Goal: Information Seeking & Learning: Learn about a topic

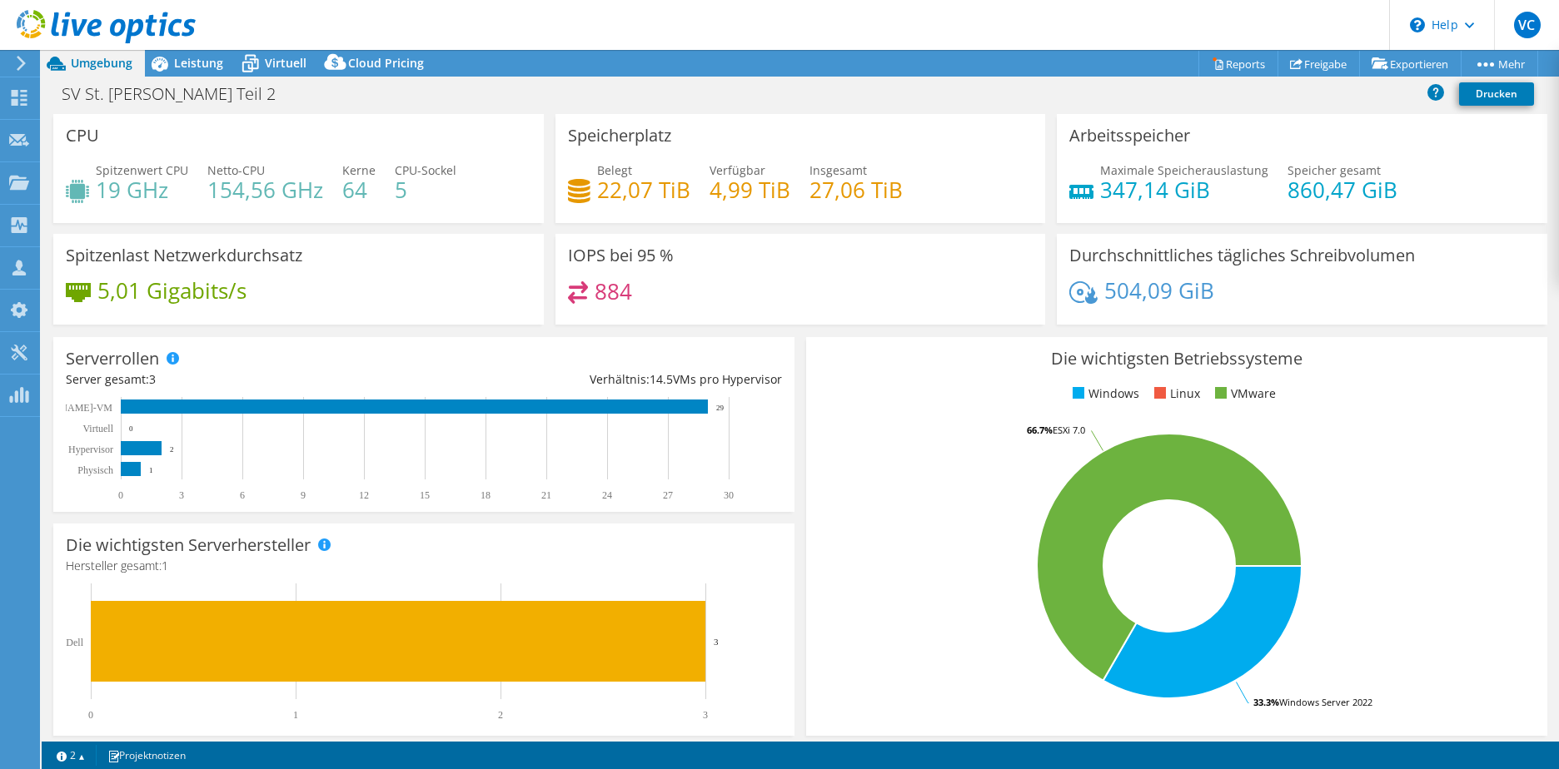
select select "USD"
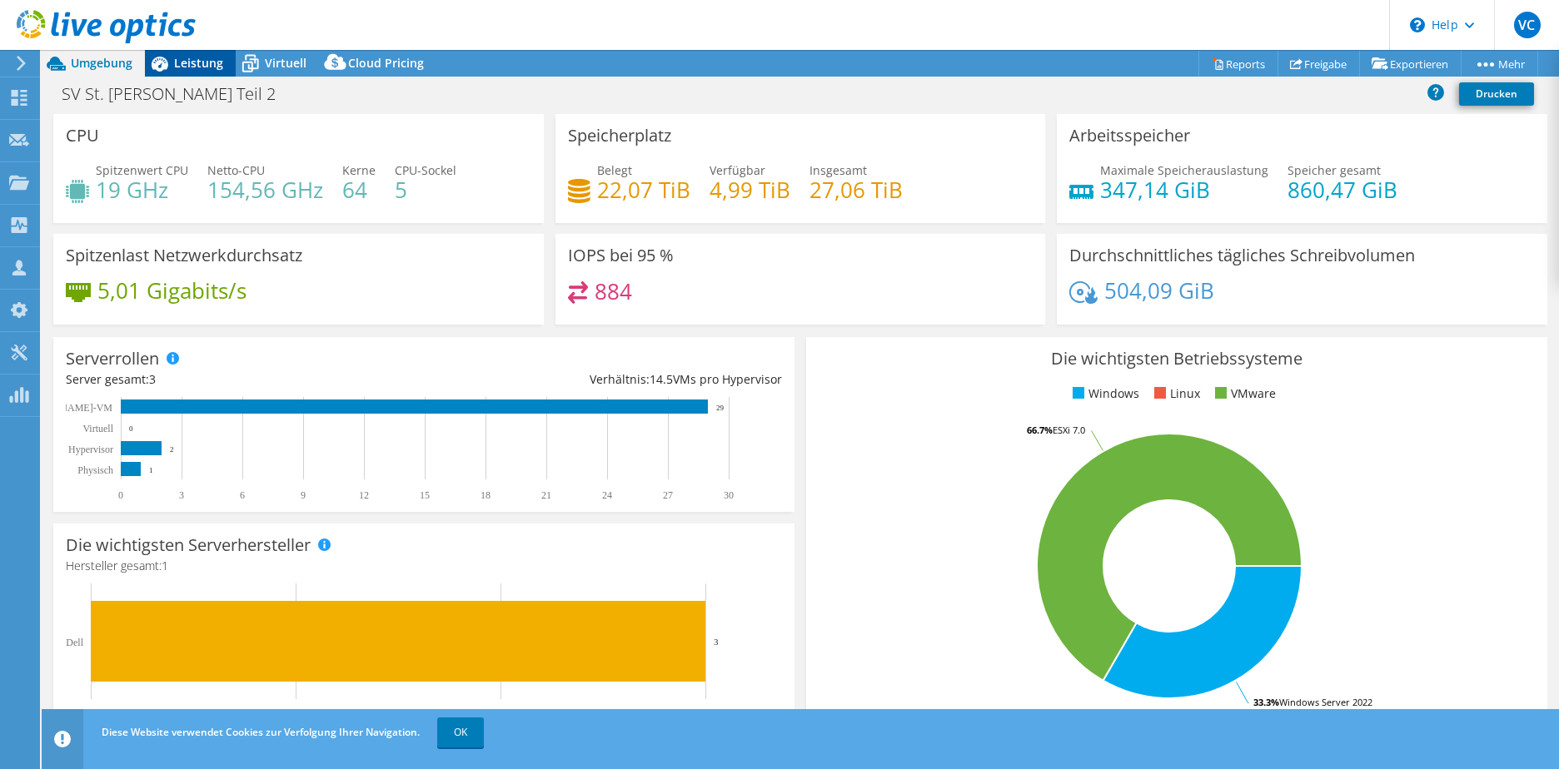
click at [202, 63] on span "Leistung" at bounding box center [198, 63] width 49 height 16
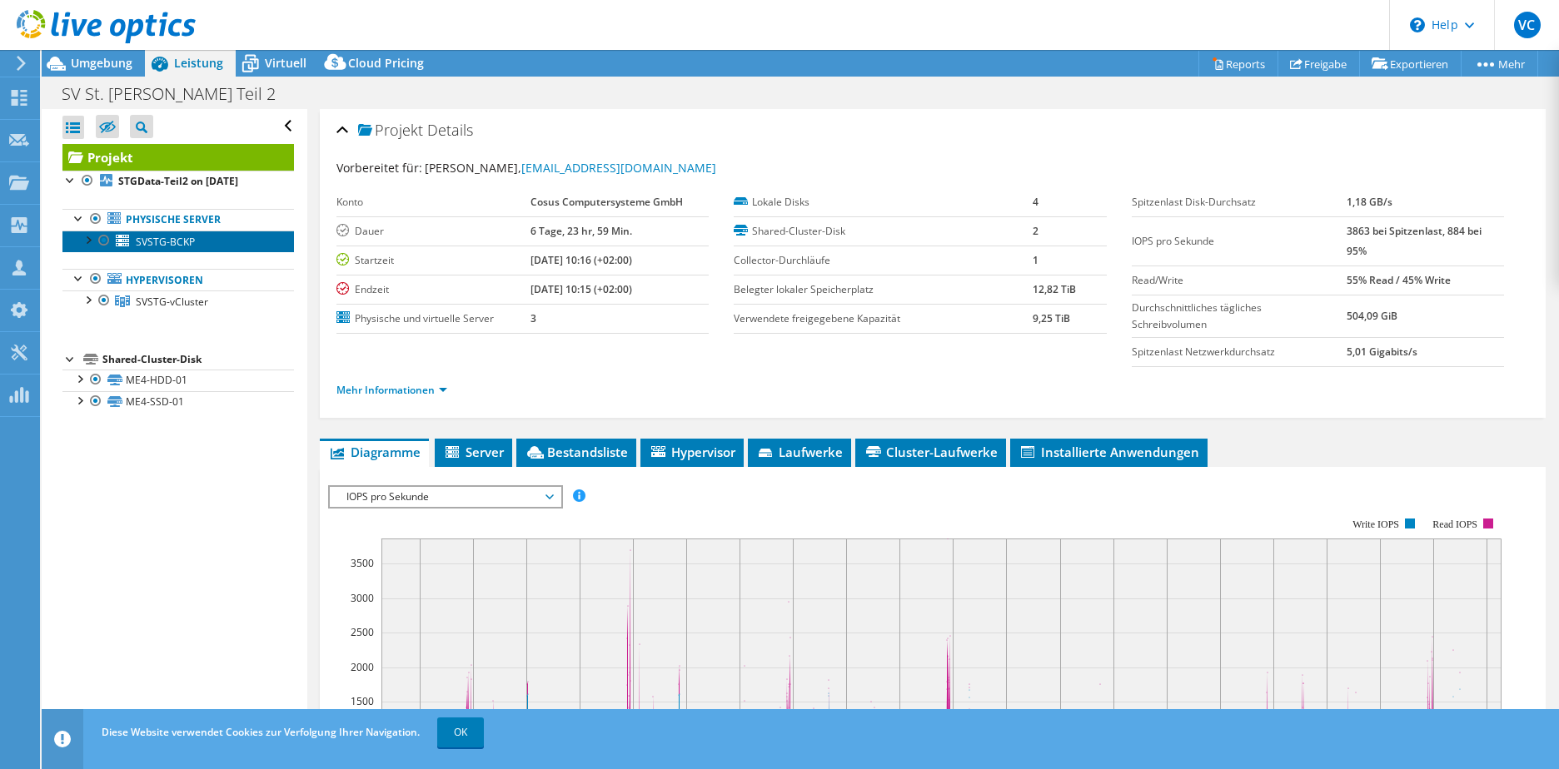
click at [164, 244] on span "SVSTG-BCKP" at bounding box center [165, 242] width 59 height 14
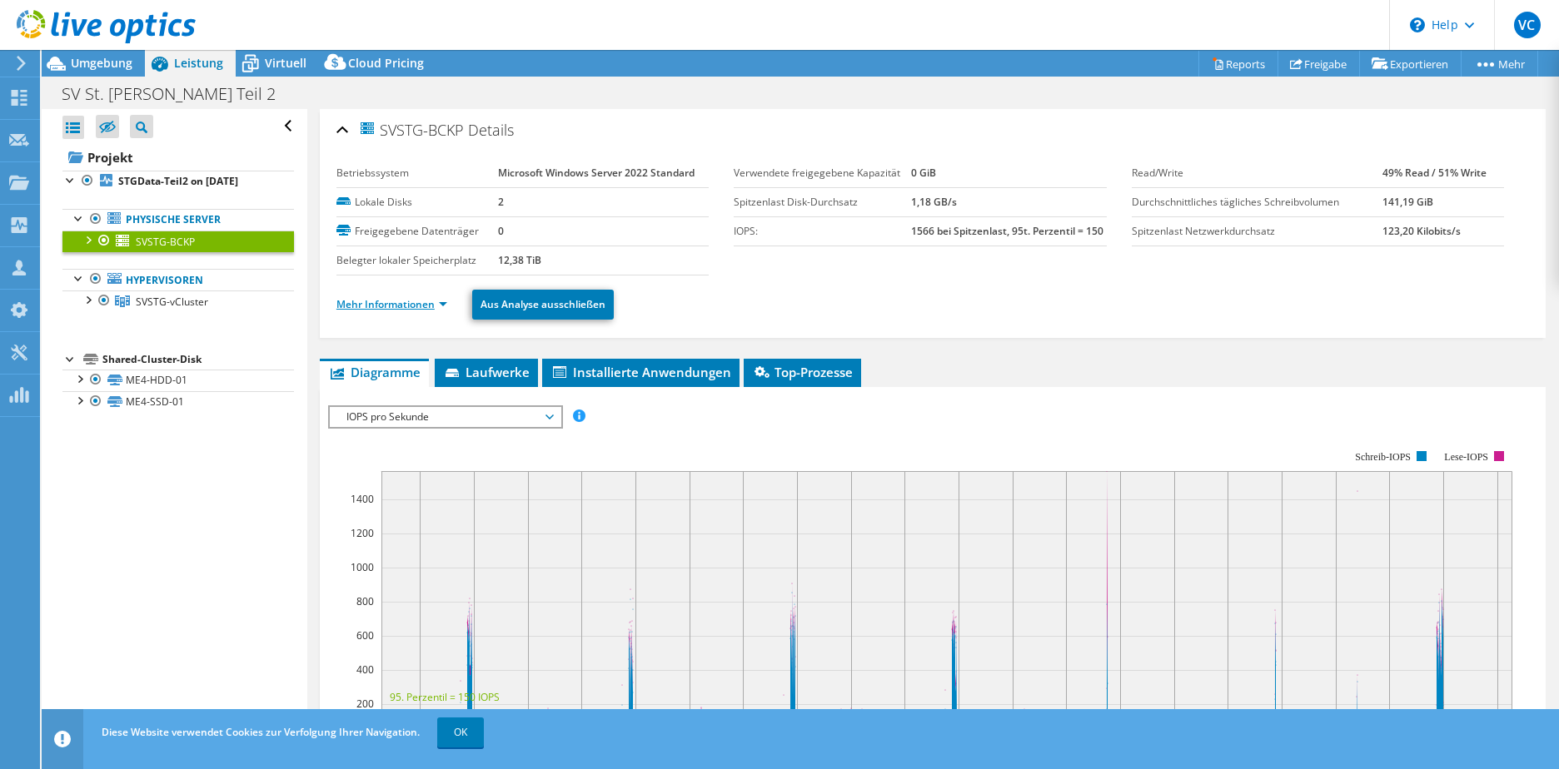
click at [411, 301] on link "Mehr Informationen" at bounding box center [391, 304] width 111 height 14
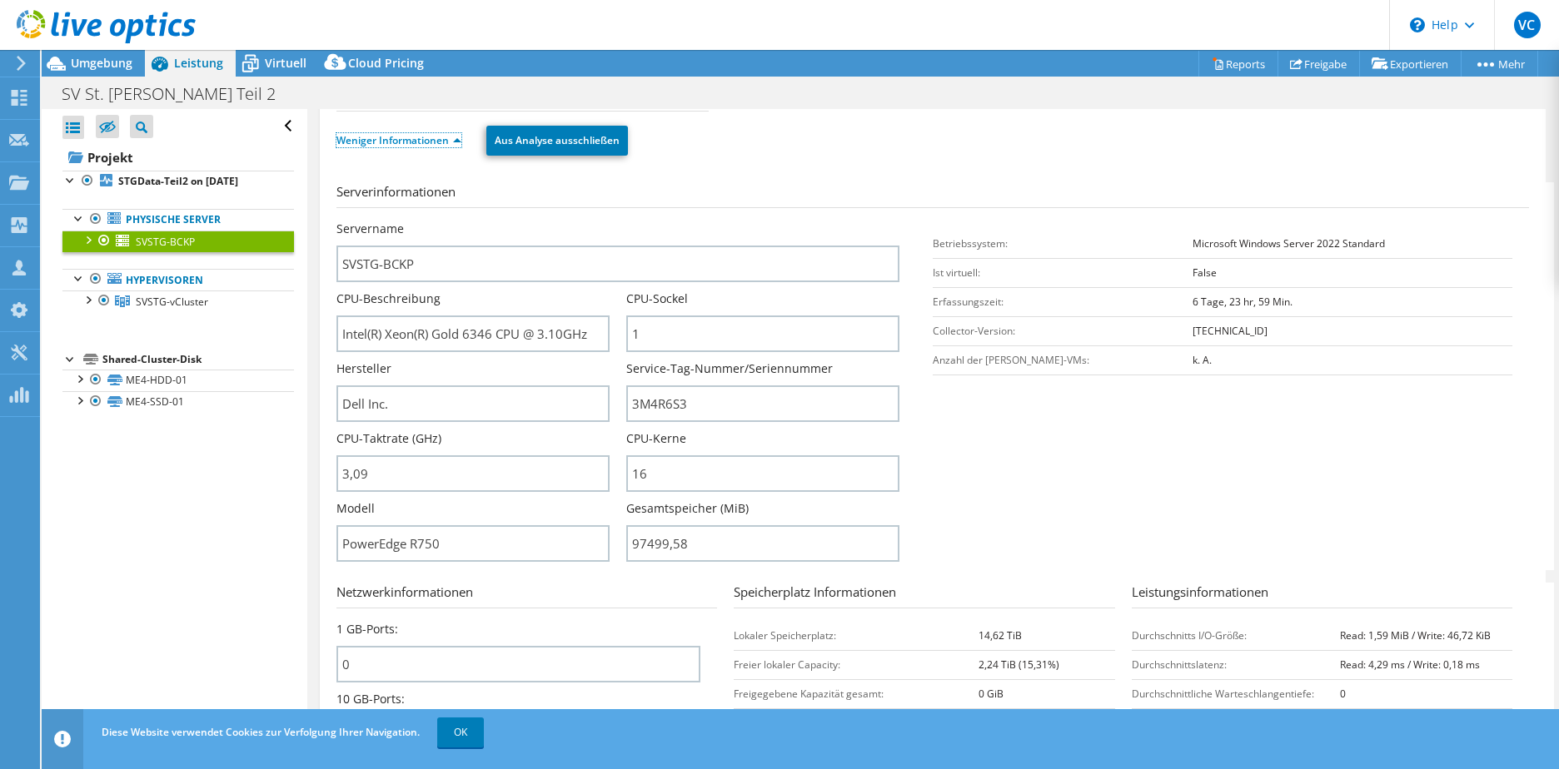
scroll to position [167, 0]
click at [180, 314] on ul "Physische Server SVSTG-BCKP 0 V: 1 C: D:" at bounding box center [178, 260] width 232 height 137
click at [172, 307] on span "SVSTG-vCluster" at bounding box center [172, 302] width 72 height 14
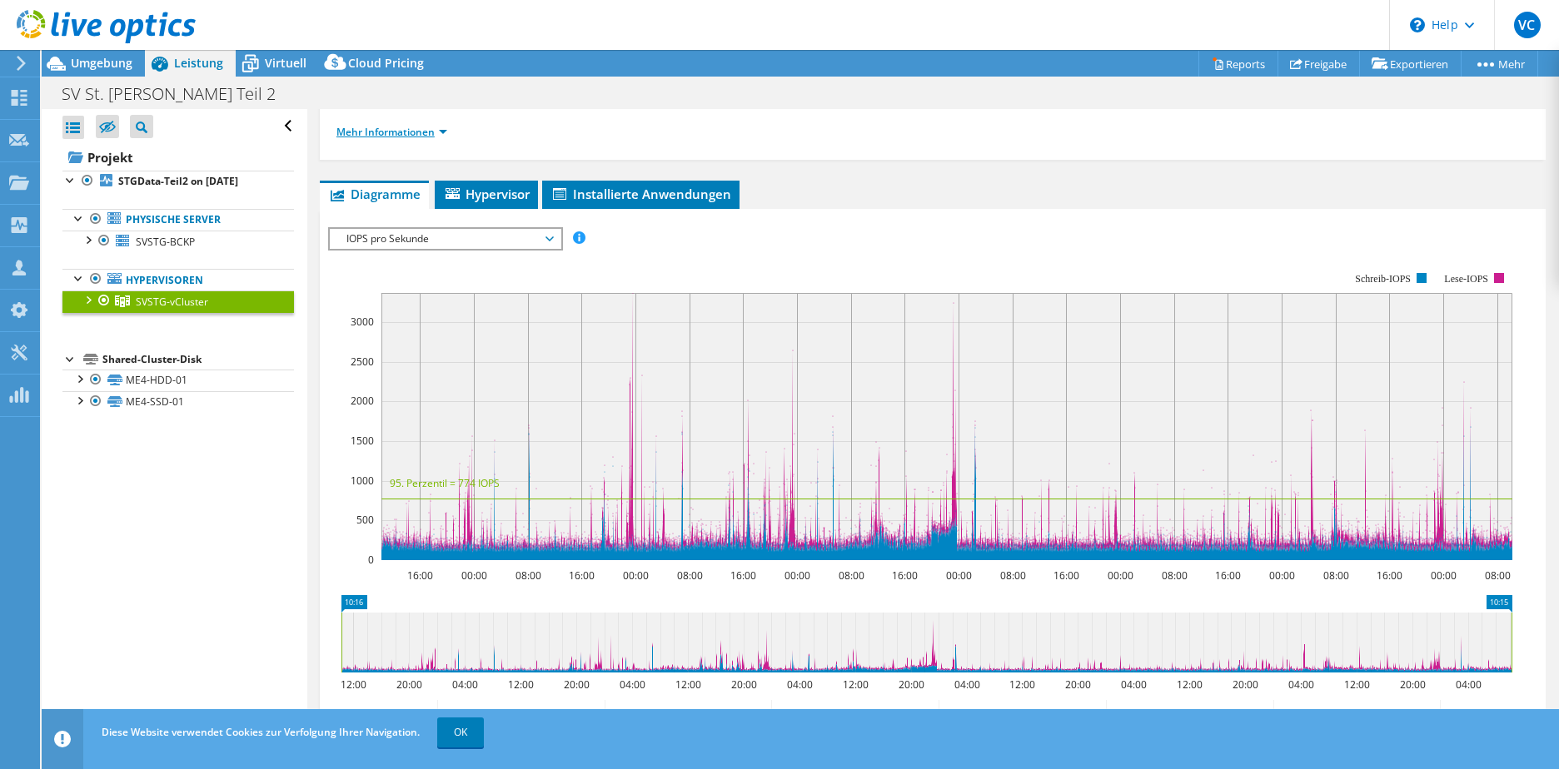
click at [425, 129] on link "Mehr Informationen" at bounding box center [391, 132] width 111 height 14
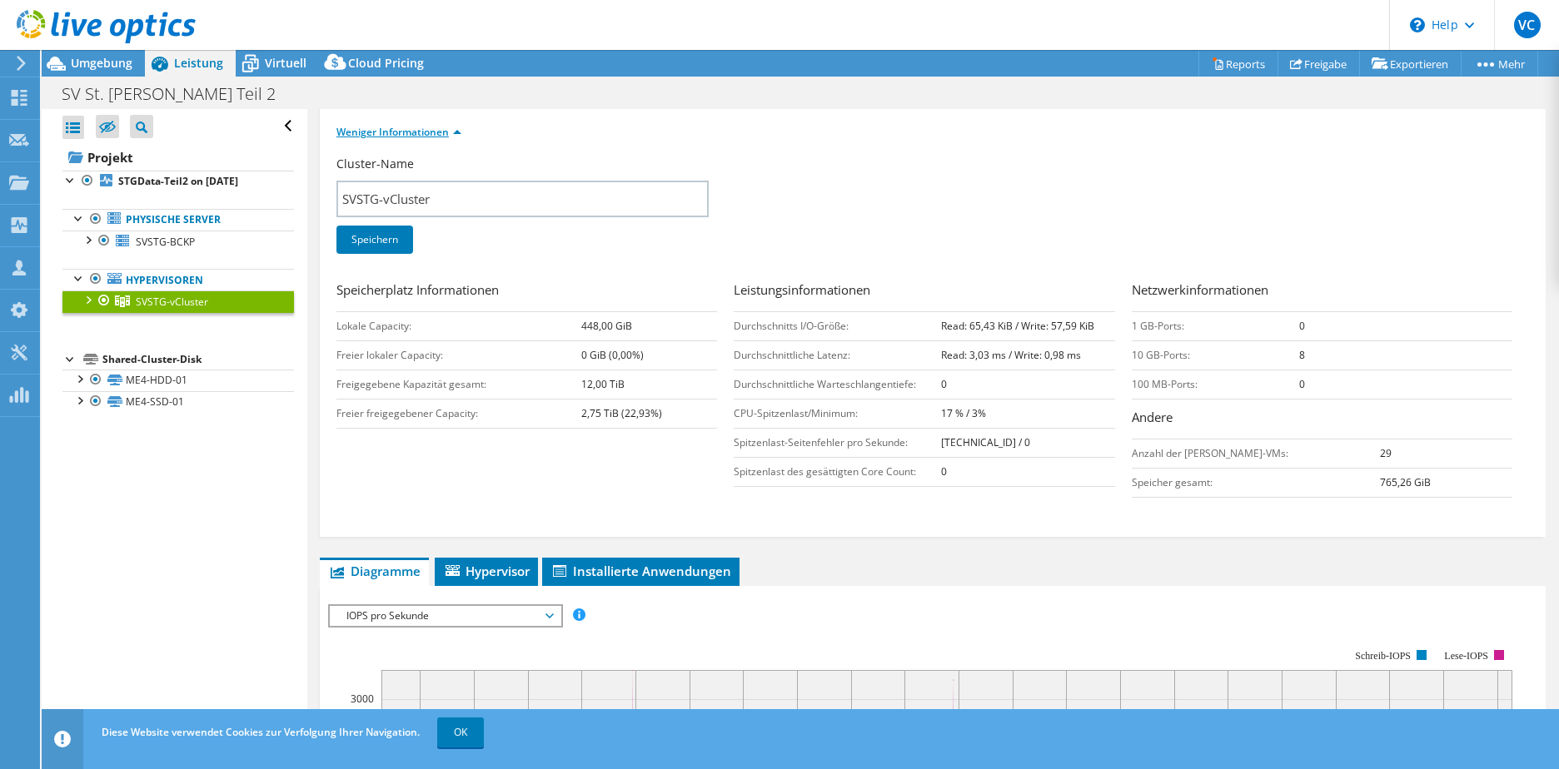
click at [425, 129] on link "Weniger Informationen" at bounding box center [398, 132] width 125 height 14
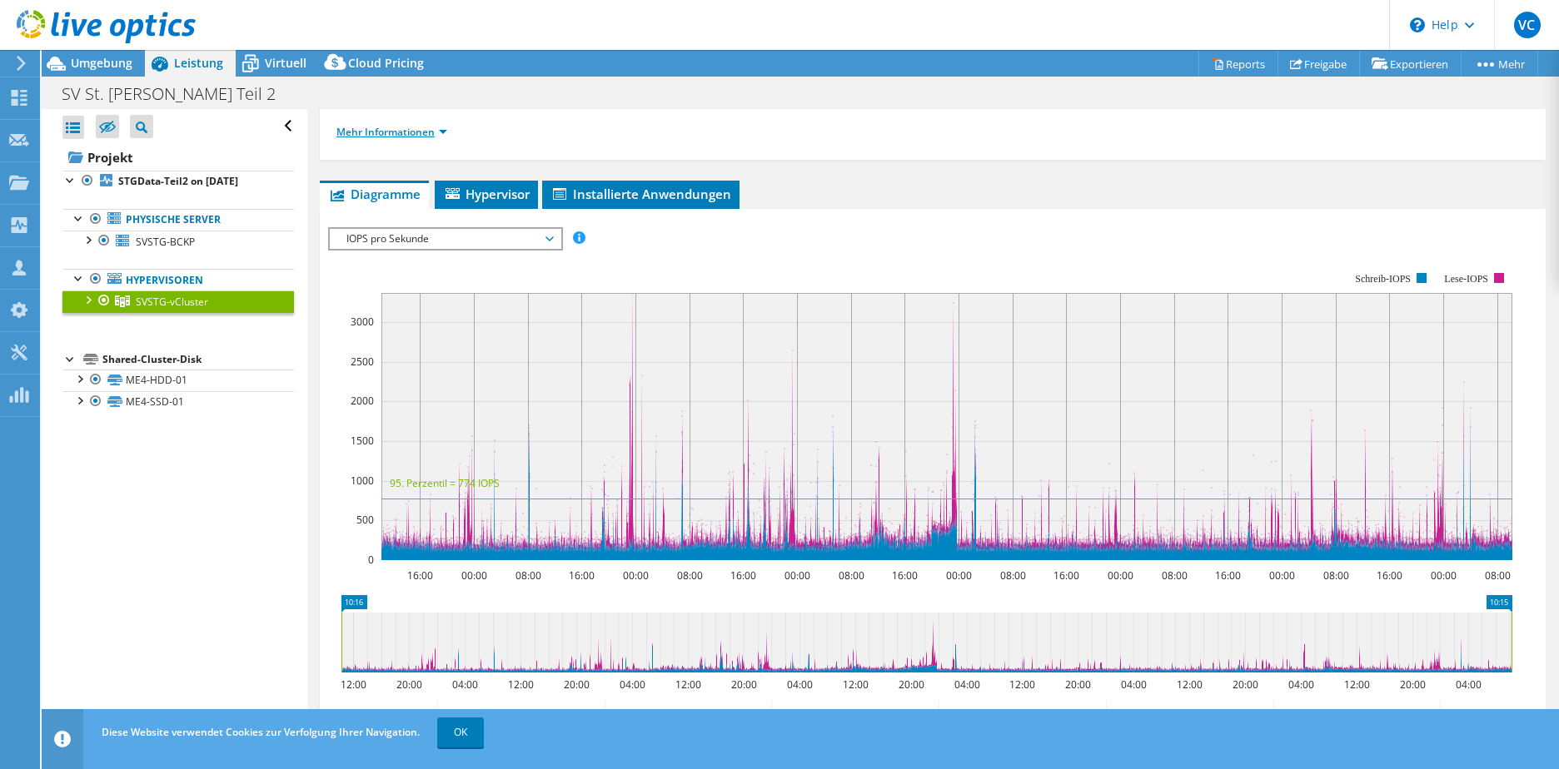
click at [425, 129] on link "Mehr Informationen" at bounding box center [391, 132] width 111 height 14
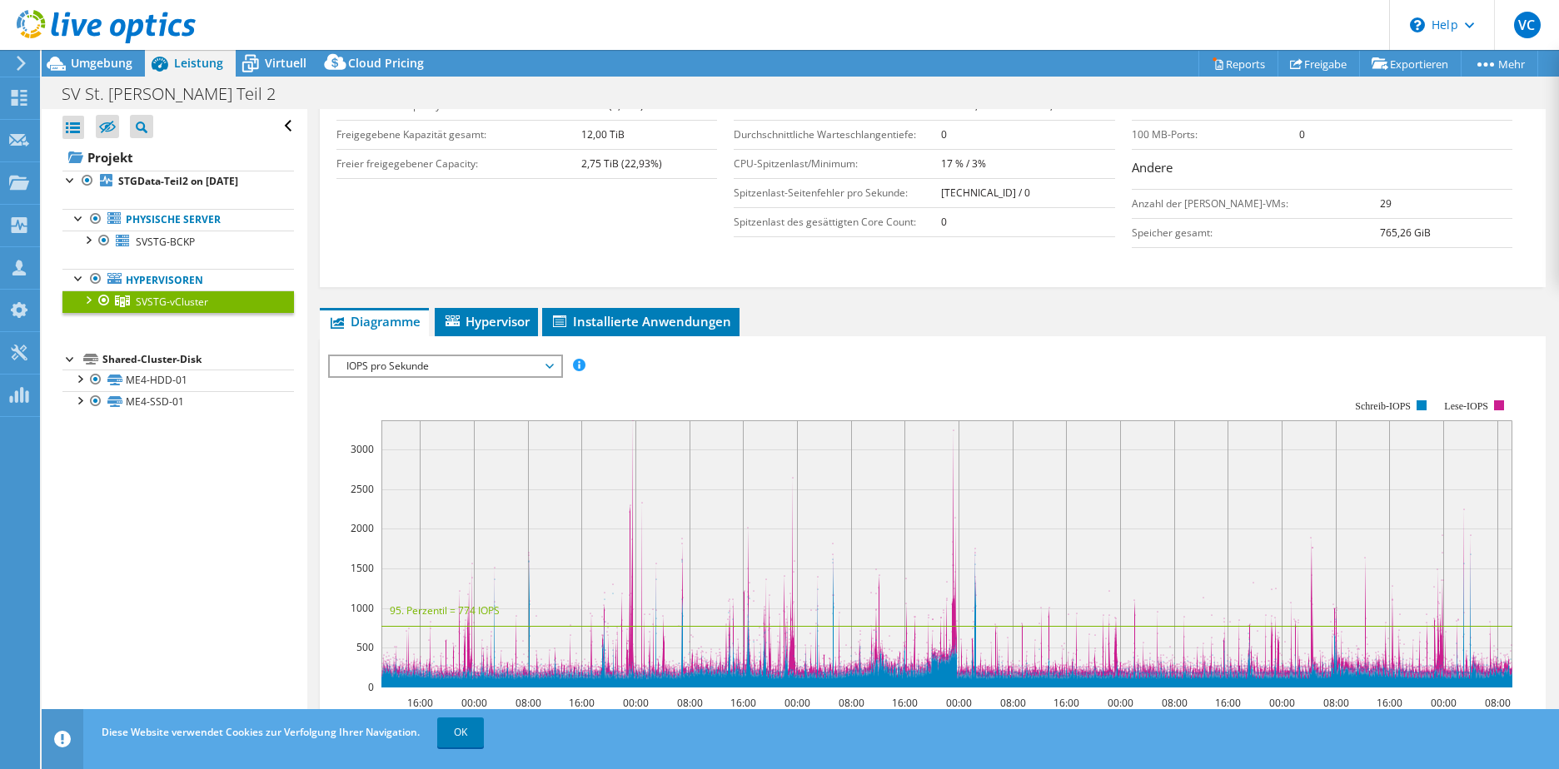
scroll to position [666, 0]
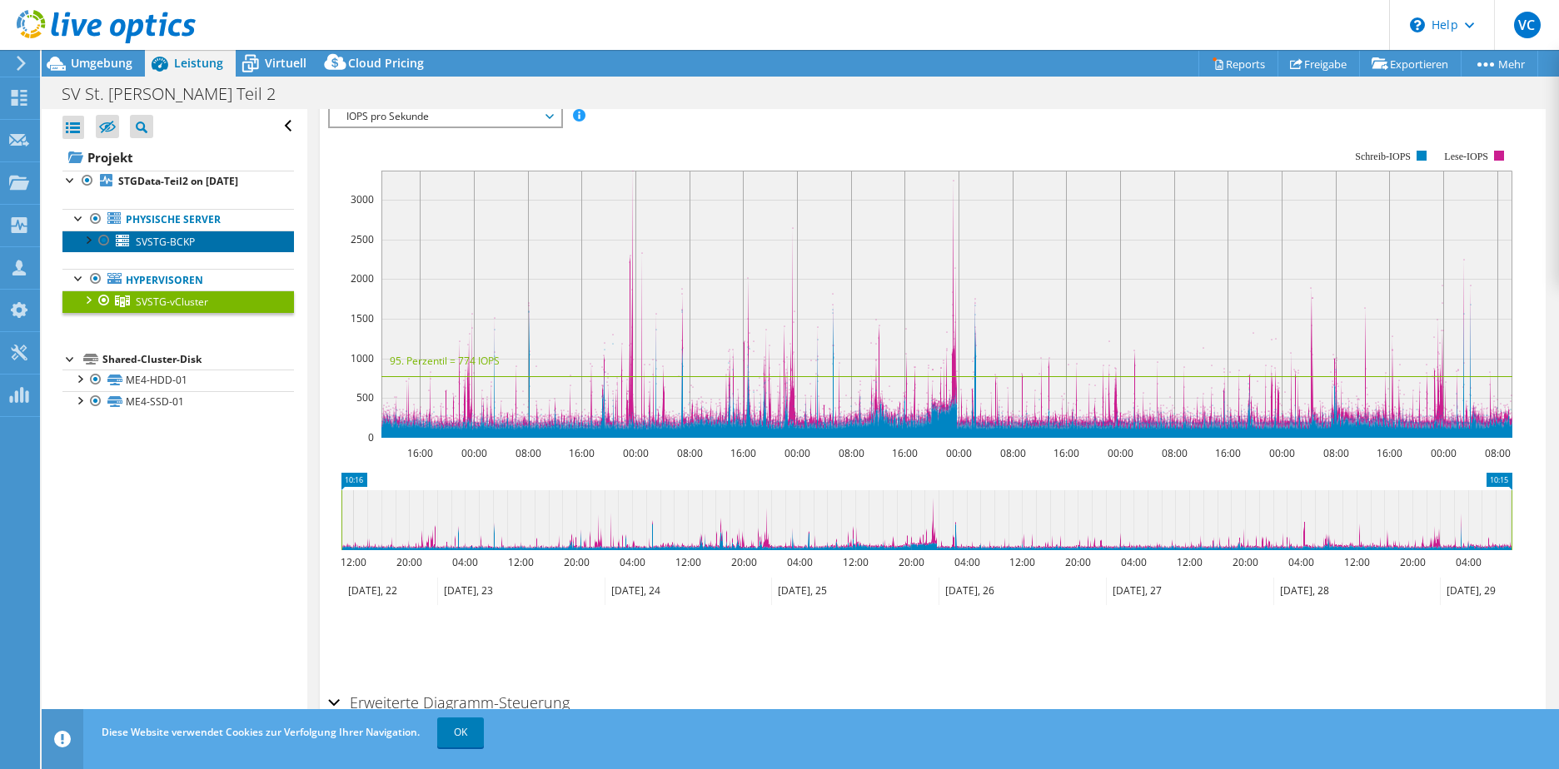
click at [175, 237] on span "SVSTG-BCKP" at bounding box center [165, 242] width 59 height 14
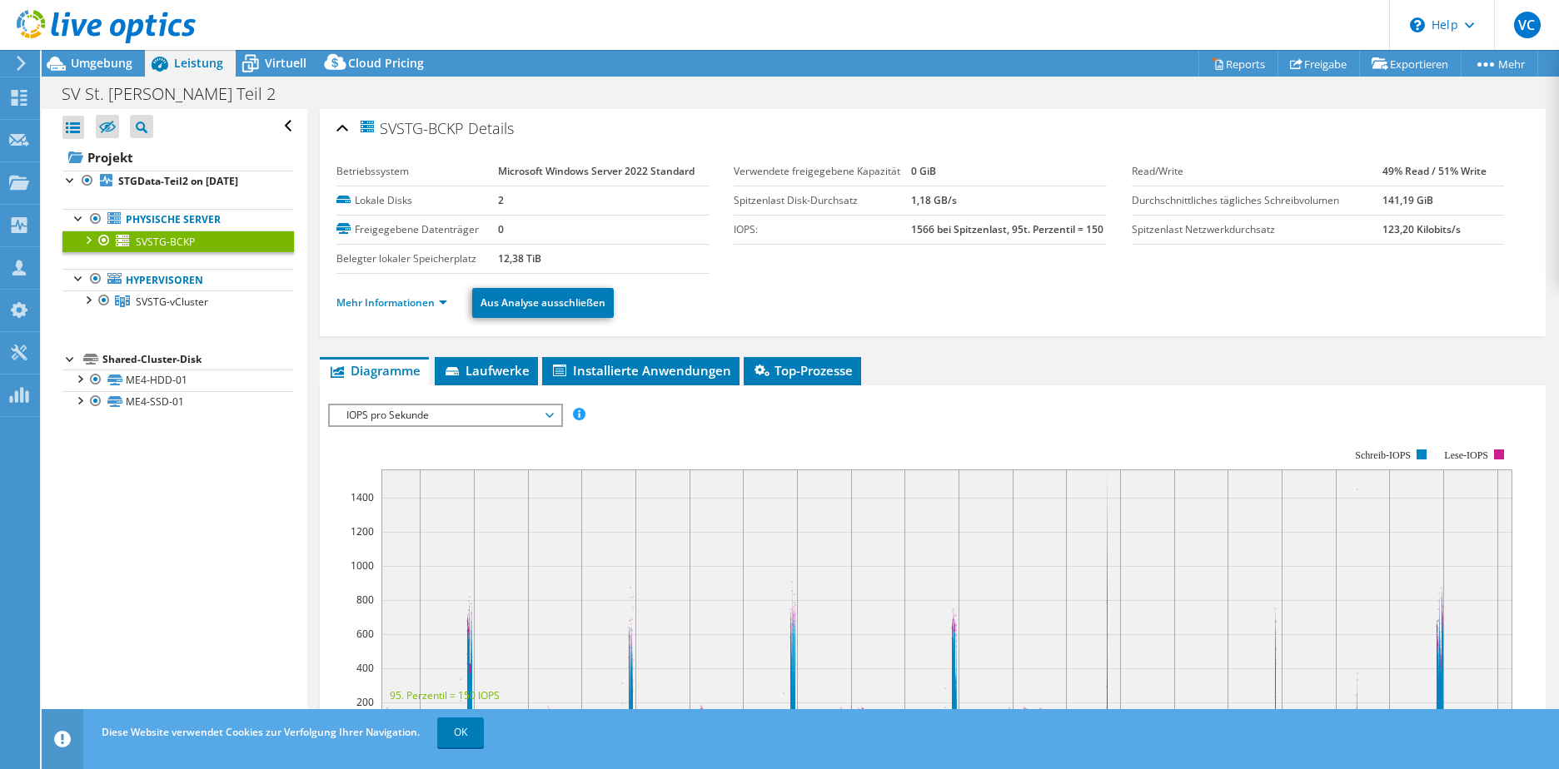
scroll to position [0, 0]
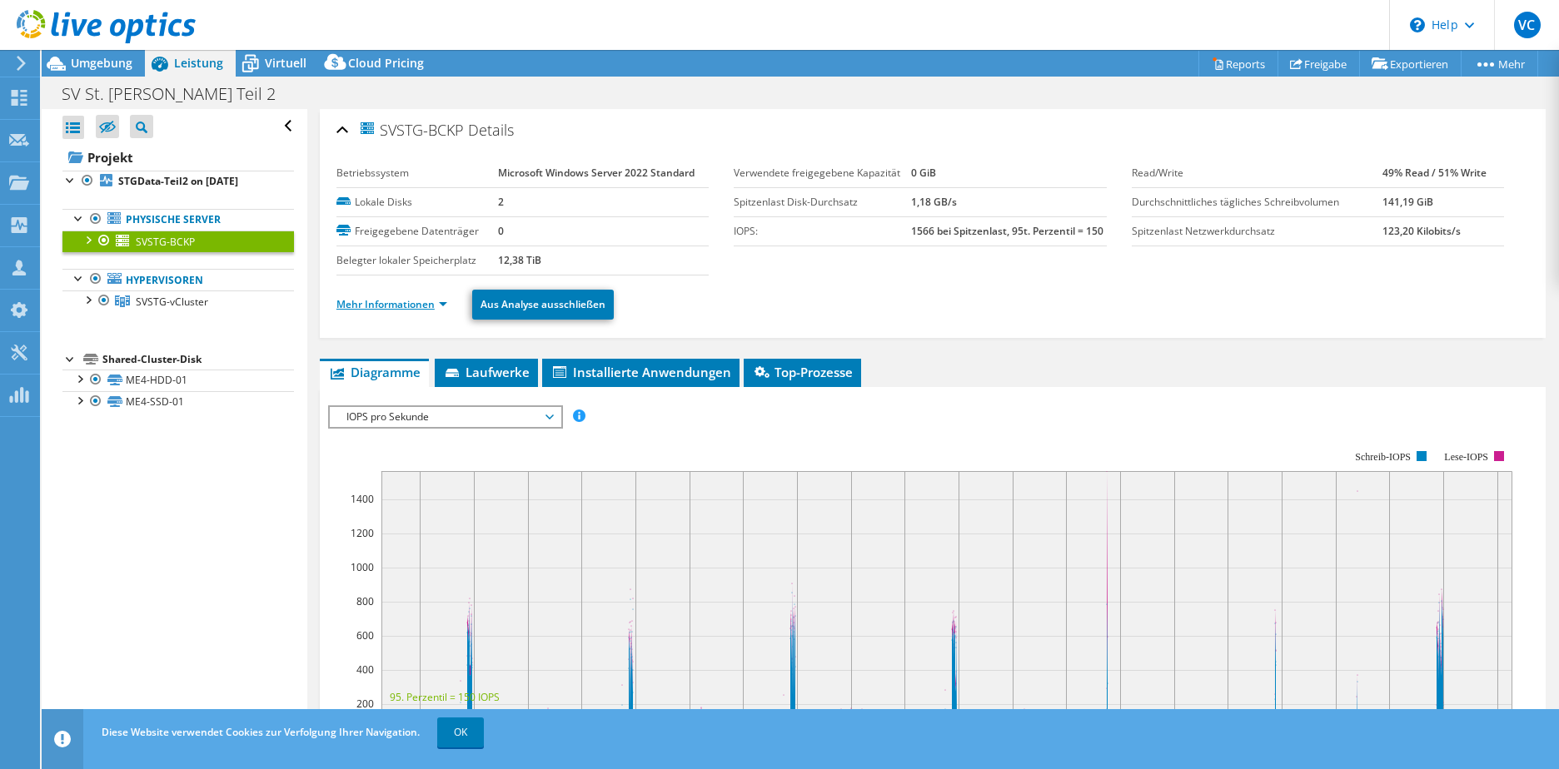
click at [381, 306] on link "Mehr Informationen" at bounding box center [391, 304] width 111 height 14
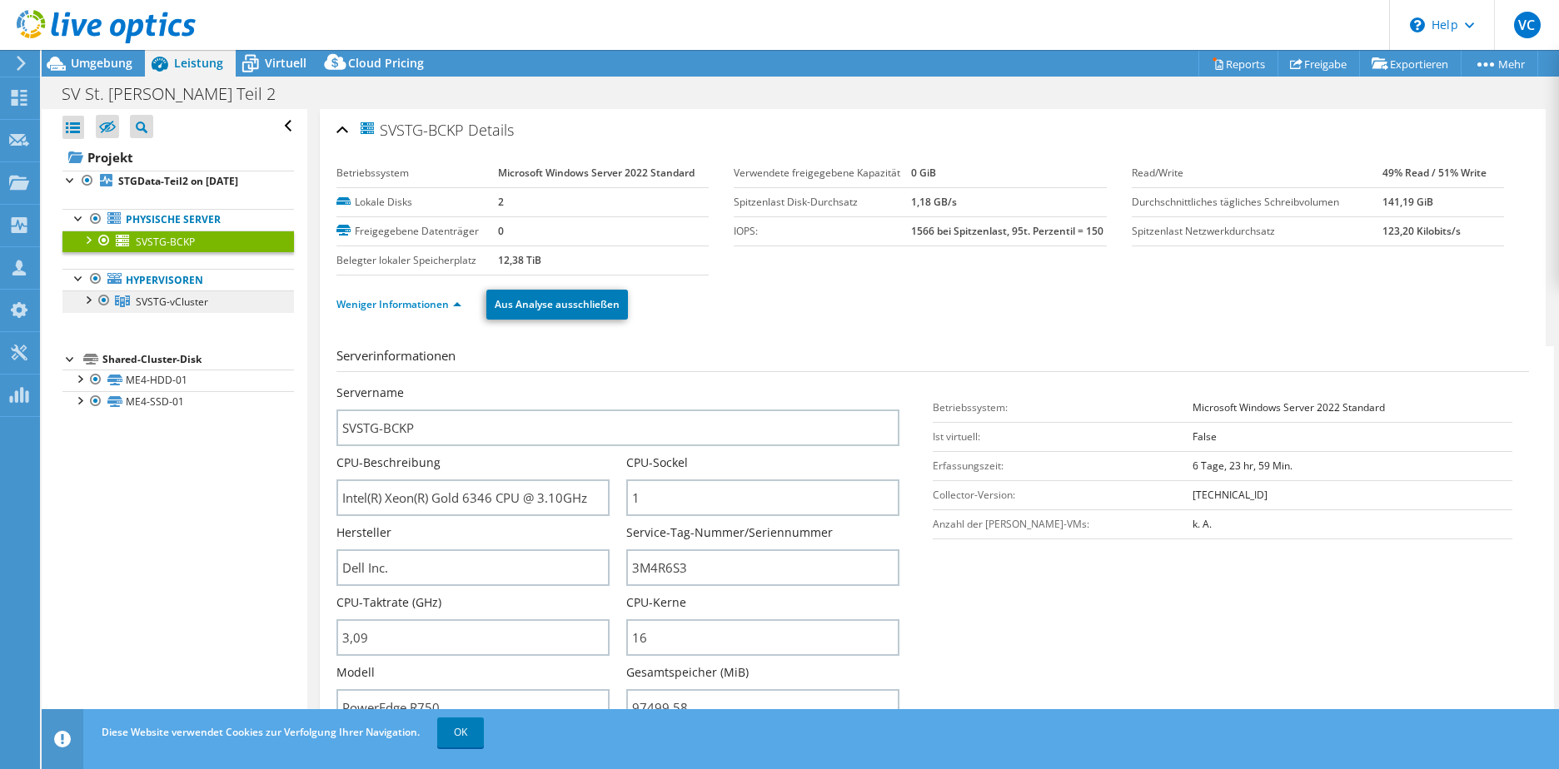
click at [195, 306] on span "SVSTG-vCluster" at bounding box center [172, 302] width 72 height 14
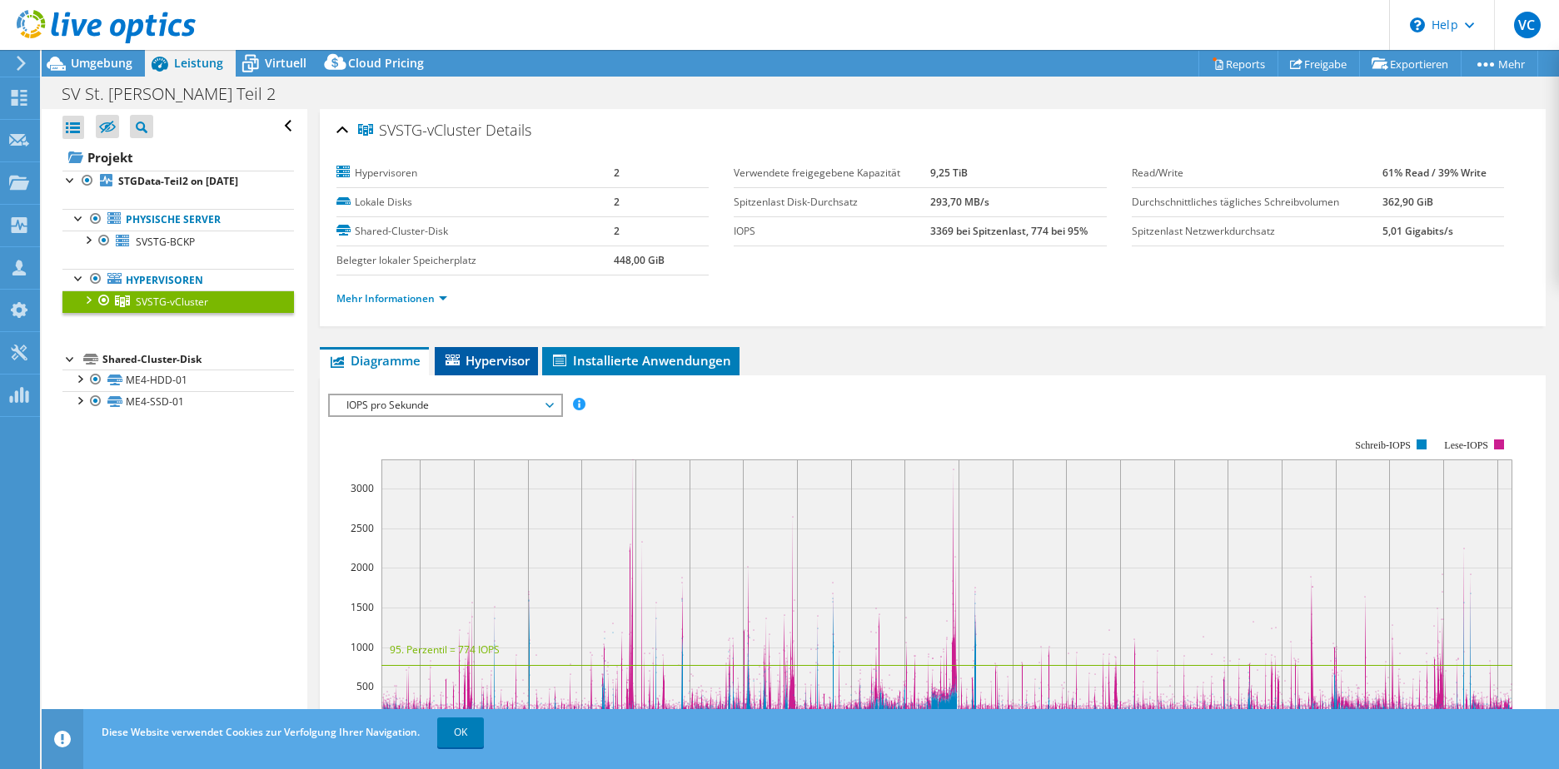
click at [490, 355] on span "Hypervisor" at bounding box center [486, 360] width 87 height 17
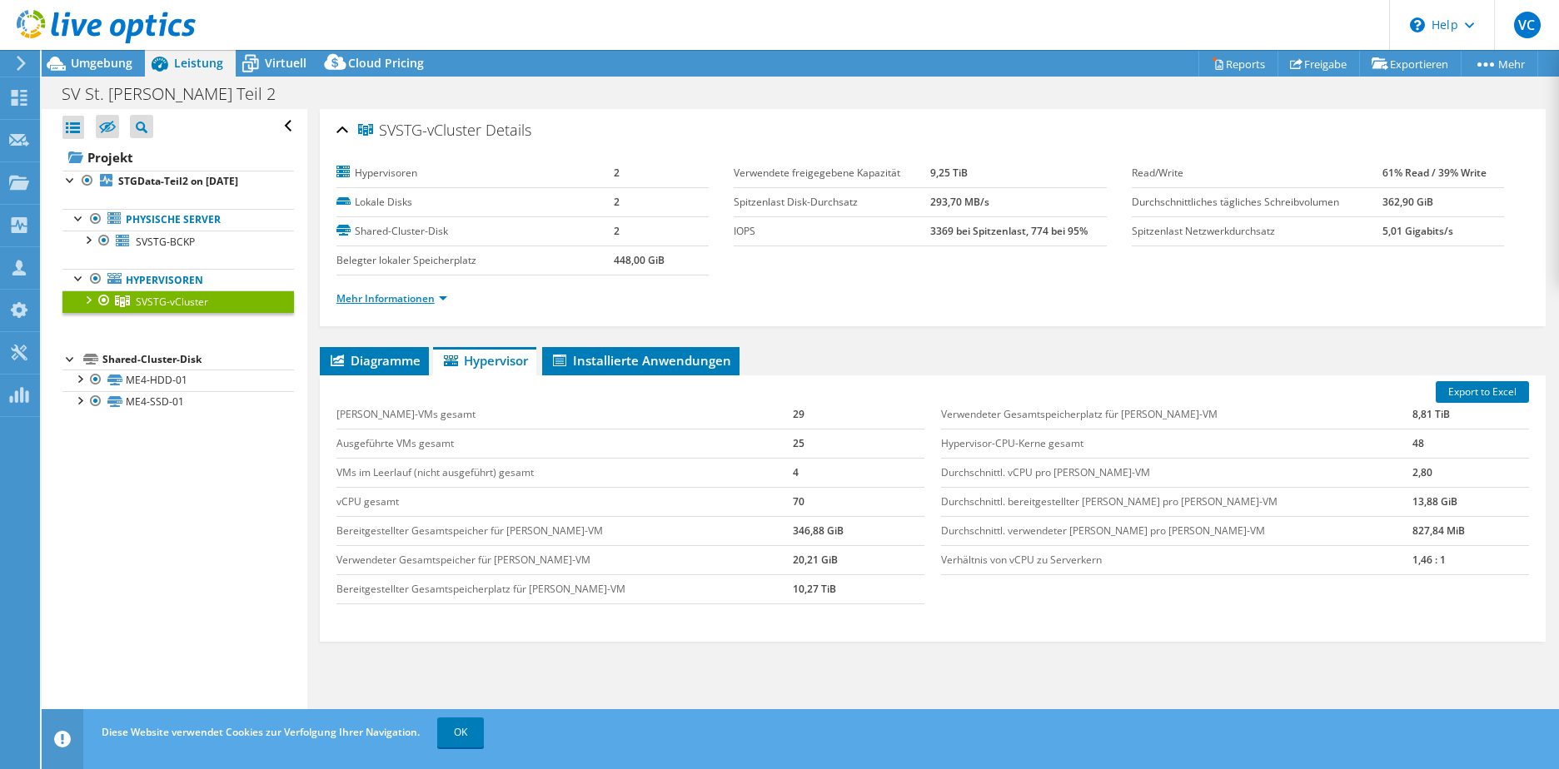
click at [418, 295] on link "Mehr Informationen" at bounding box center [391, 298] width 111 height 14
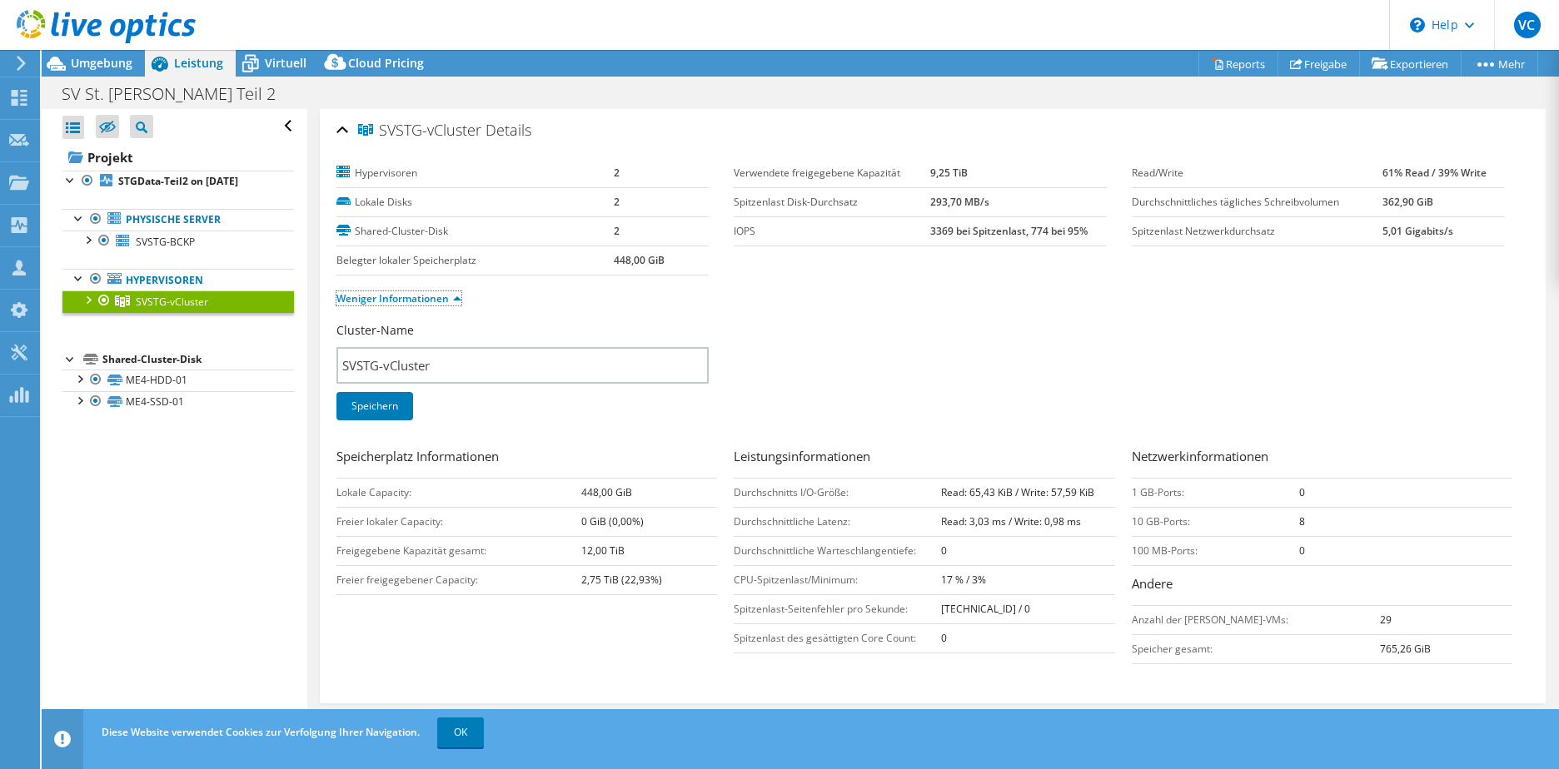
scroll to position [83, 0]
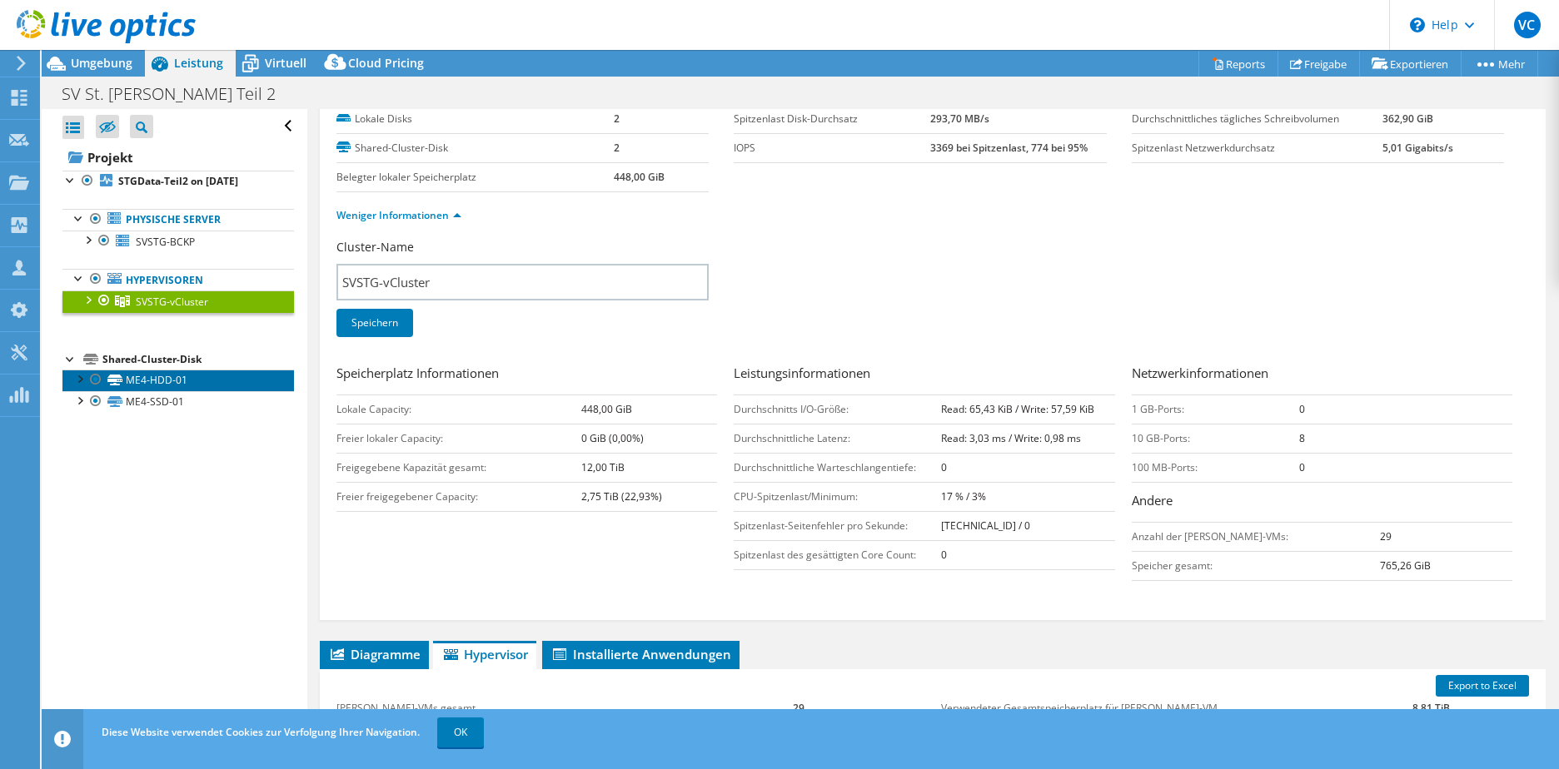
click at [167, 372] on link "ME4-HDD-01" at bounding box center [178, 381] width 232 height 22
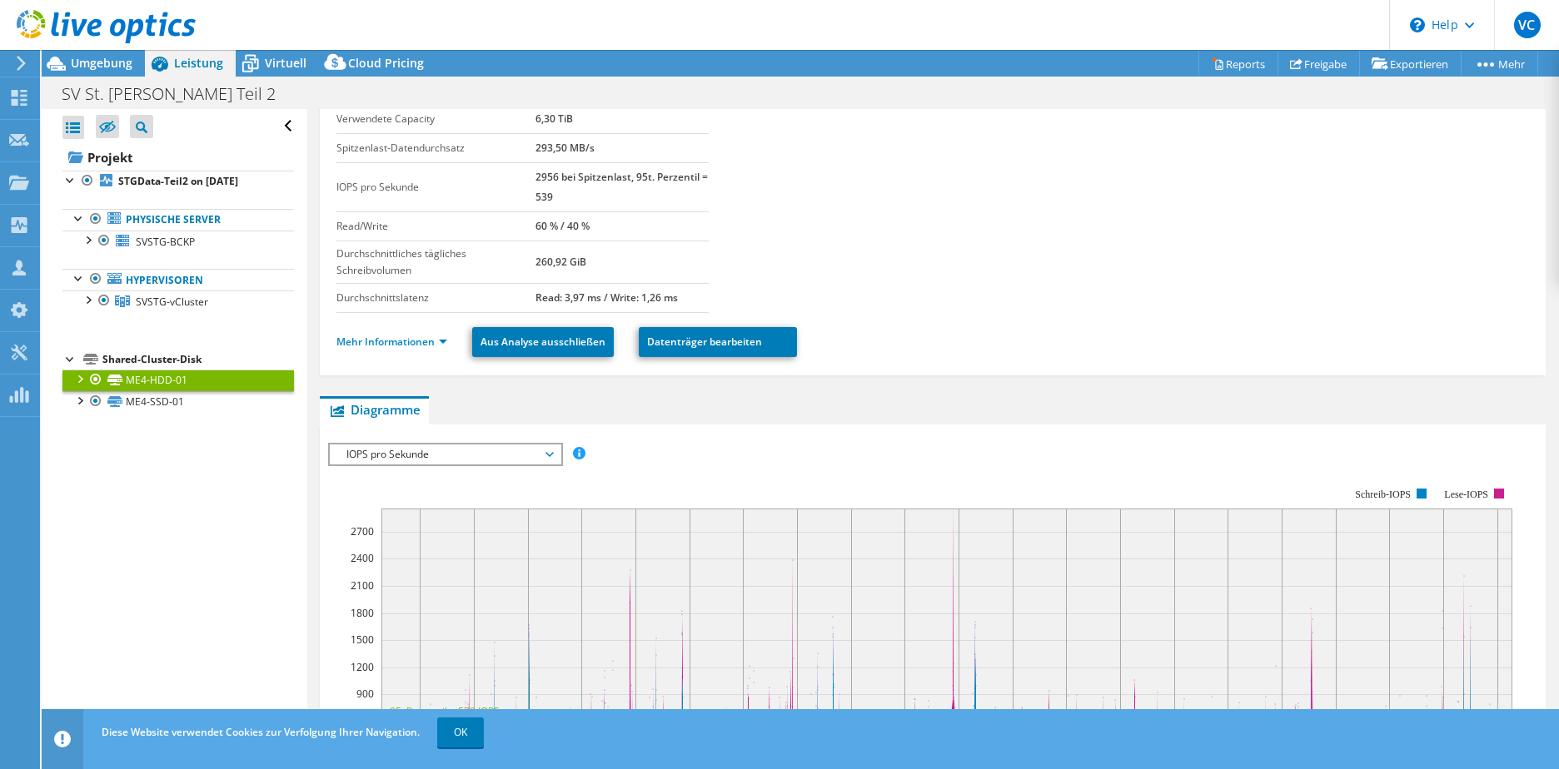
scroll to position [0, 0]
